Goal: Register for event/course

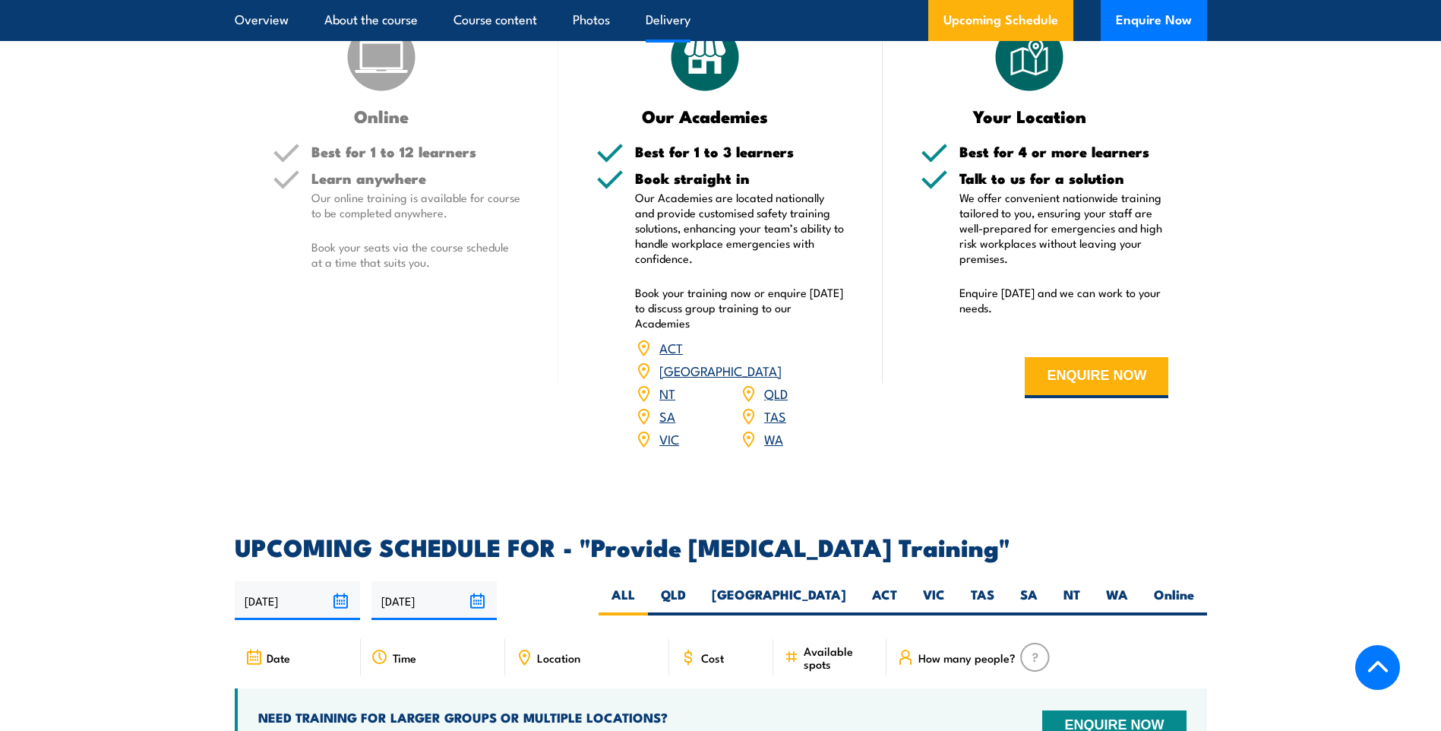
scroll to position [2188, 0]
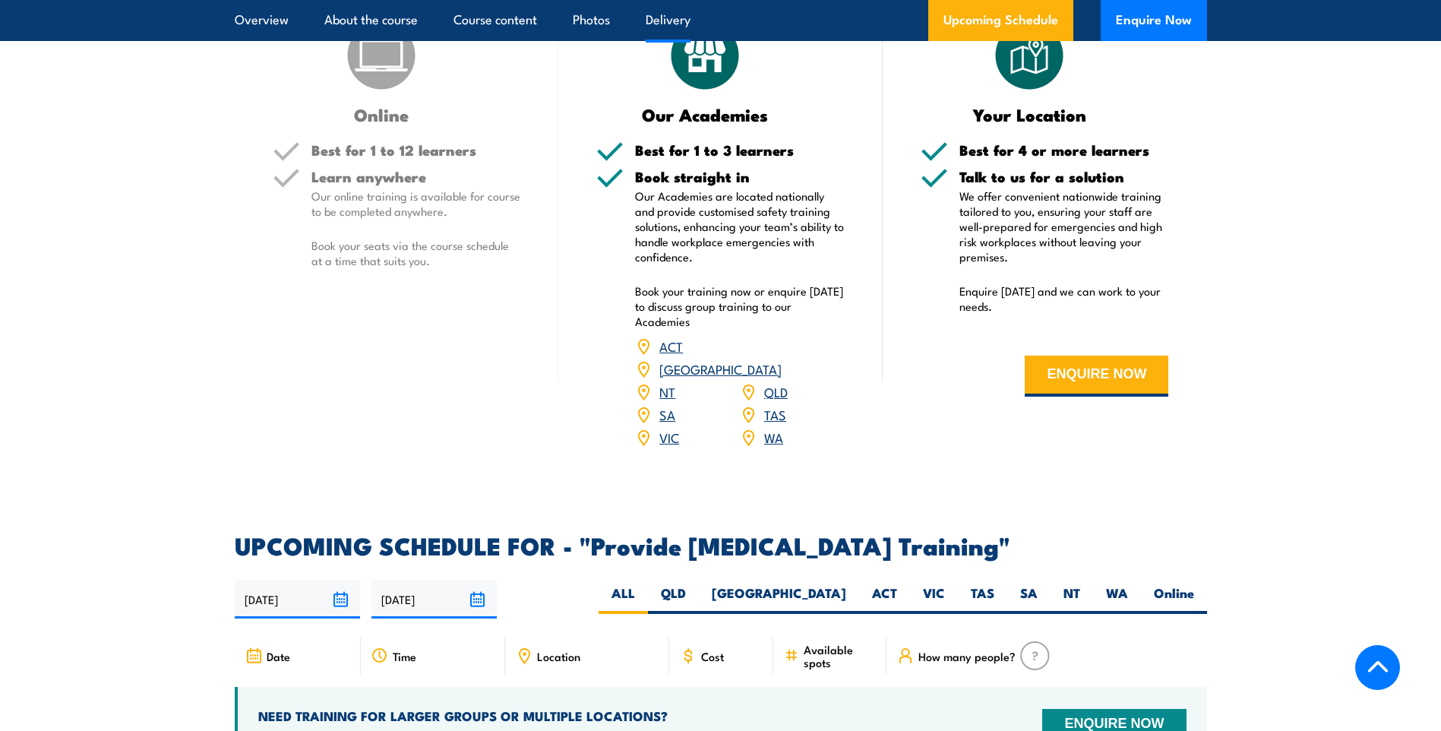
click at [770, 446] on link "WA" at bounding box center [773, 437] width 19 height 18
